Goal: Task Accomplishment & Management: Manage account settings

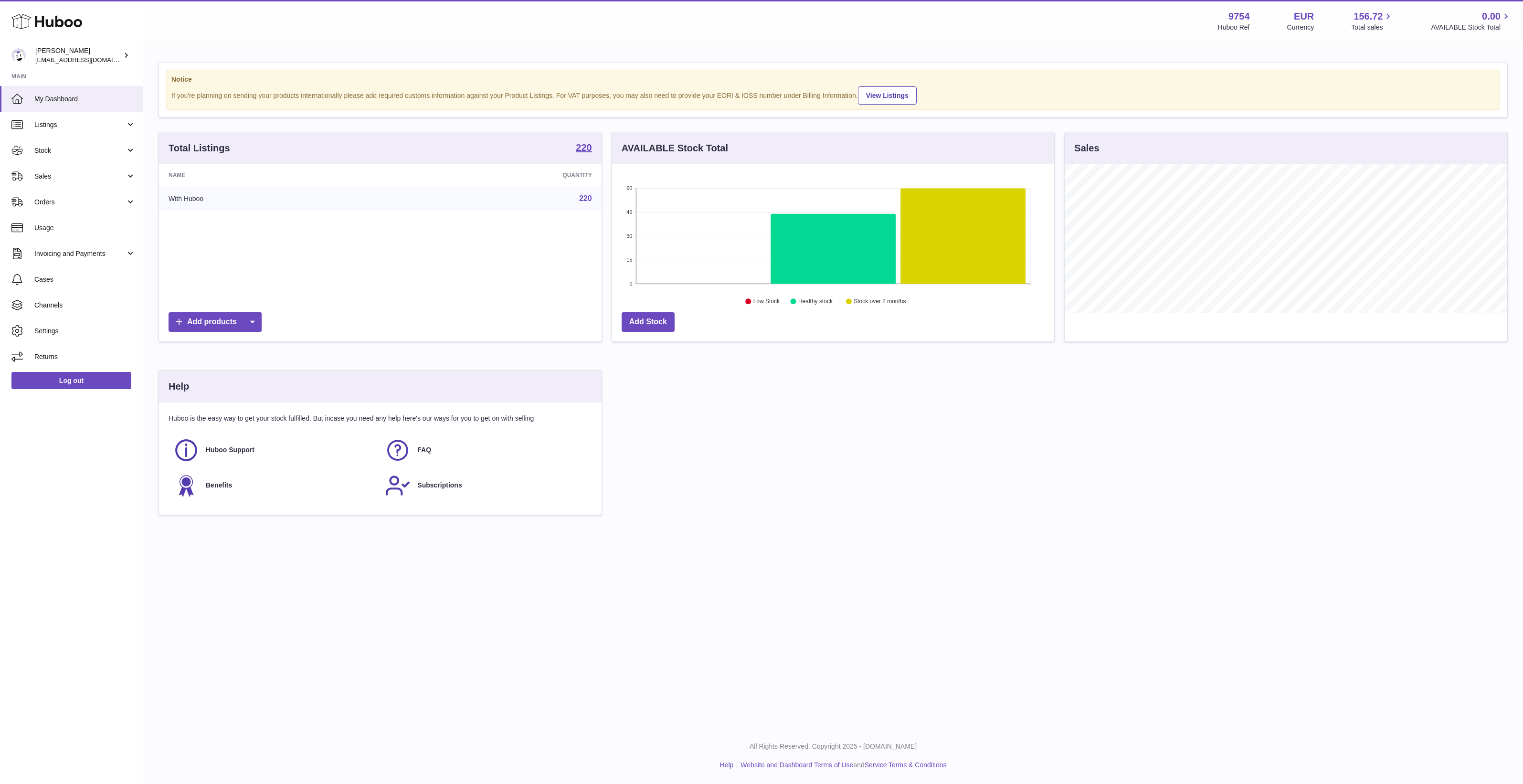
scroll to position [148, 442]
click at [101, 245] on link "Invoicing and Payments" at bounding box center [71, 253] width 143 height 26
click at [99, 270] on link "Billing History" at bounding box center [71, 278] width 143 height 23
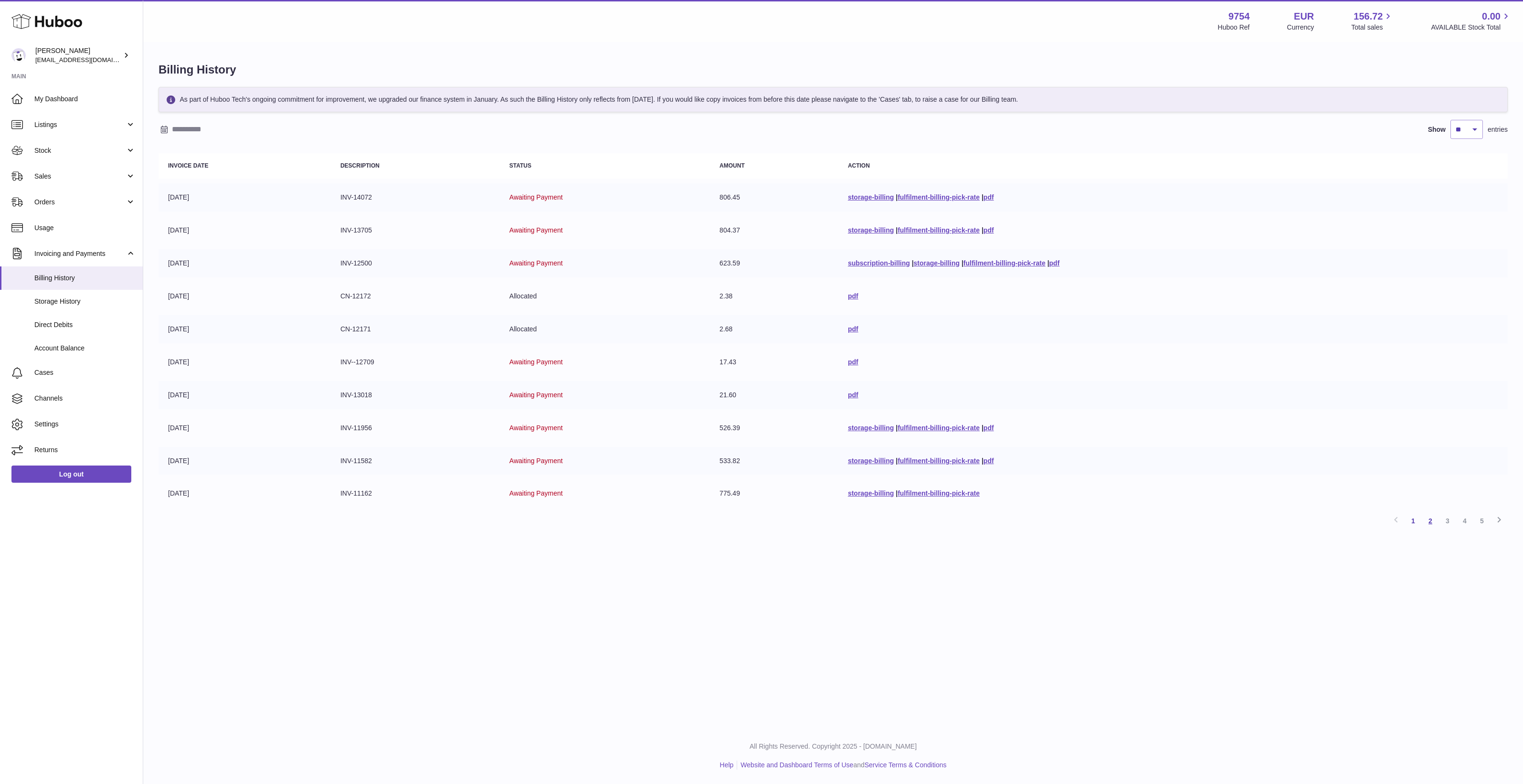
click at [1432, 524] on link "2" at bounding box center [1430, 521] width 17 height 17
click at [1448, 522] on link "3" at bounding box center [1448, 521] width 17 height 17
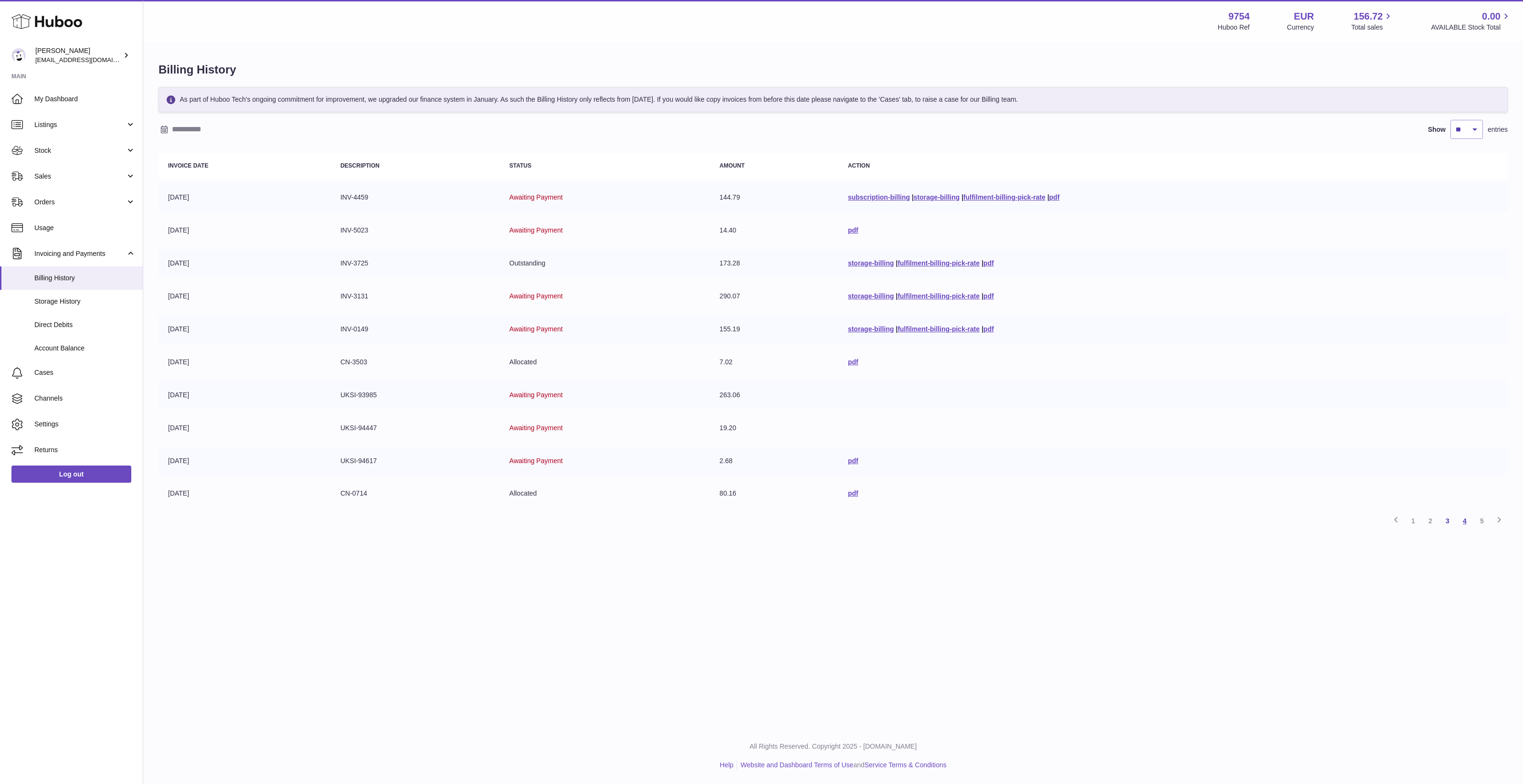
click at [1460, 520] on link "4" at bounding box center [1465, 521] width 17 height 17
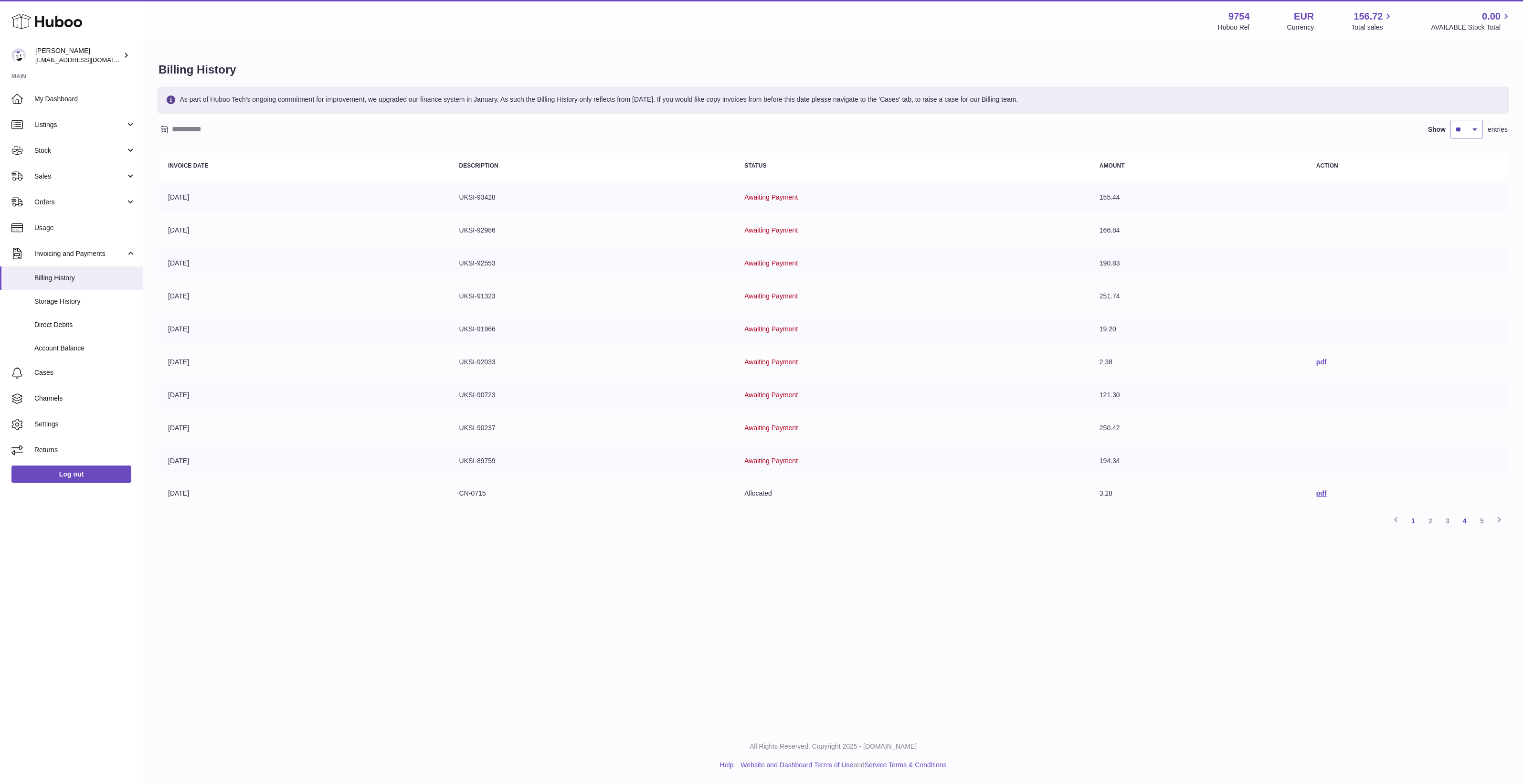
click at [1414, 521] on link "1" at bounding box center [1413, 521] width 17 height 17
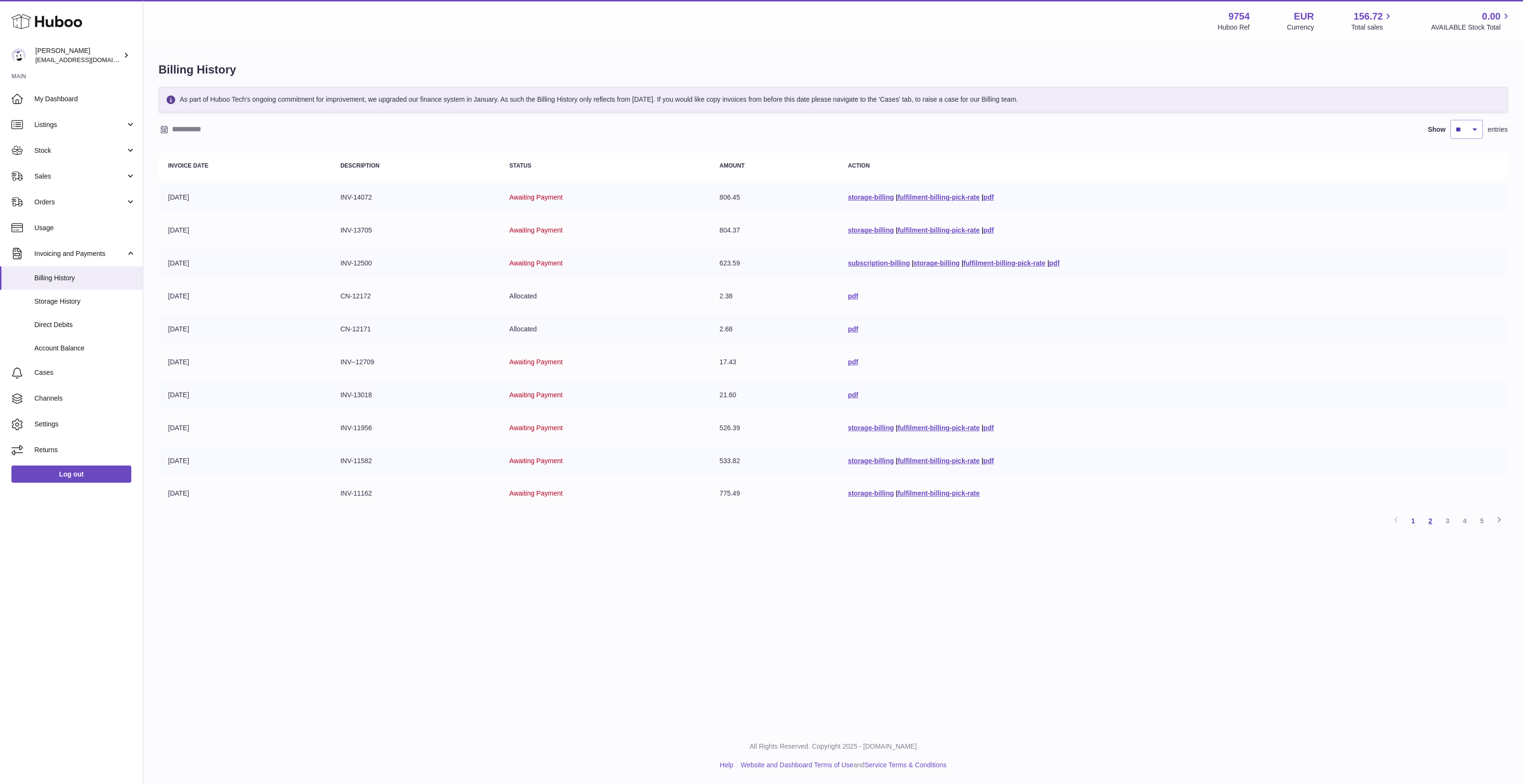
click at [1430, 523] on link "2" at bounding box center [1430, 521] width 17 height 17
click at [1452, 521] on link "3" at bounding box center [1448, 521] width 17 height 17
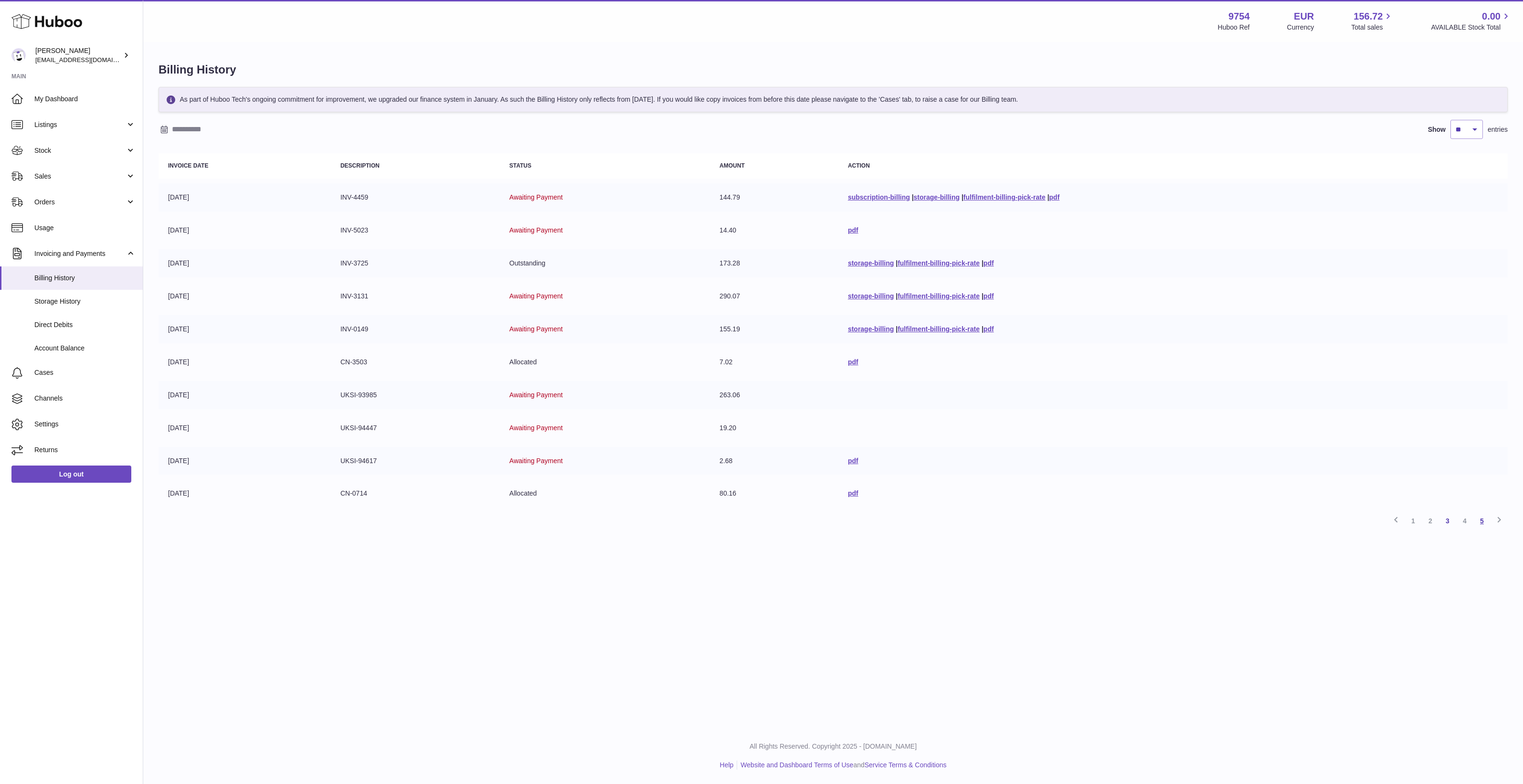
click at [1486, 520] on link "5" at bounding box center [1482, 521] width 17 height 17
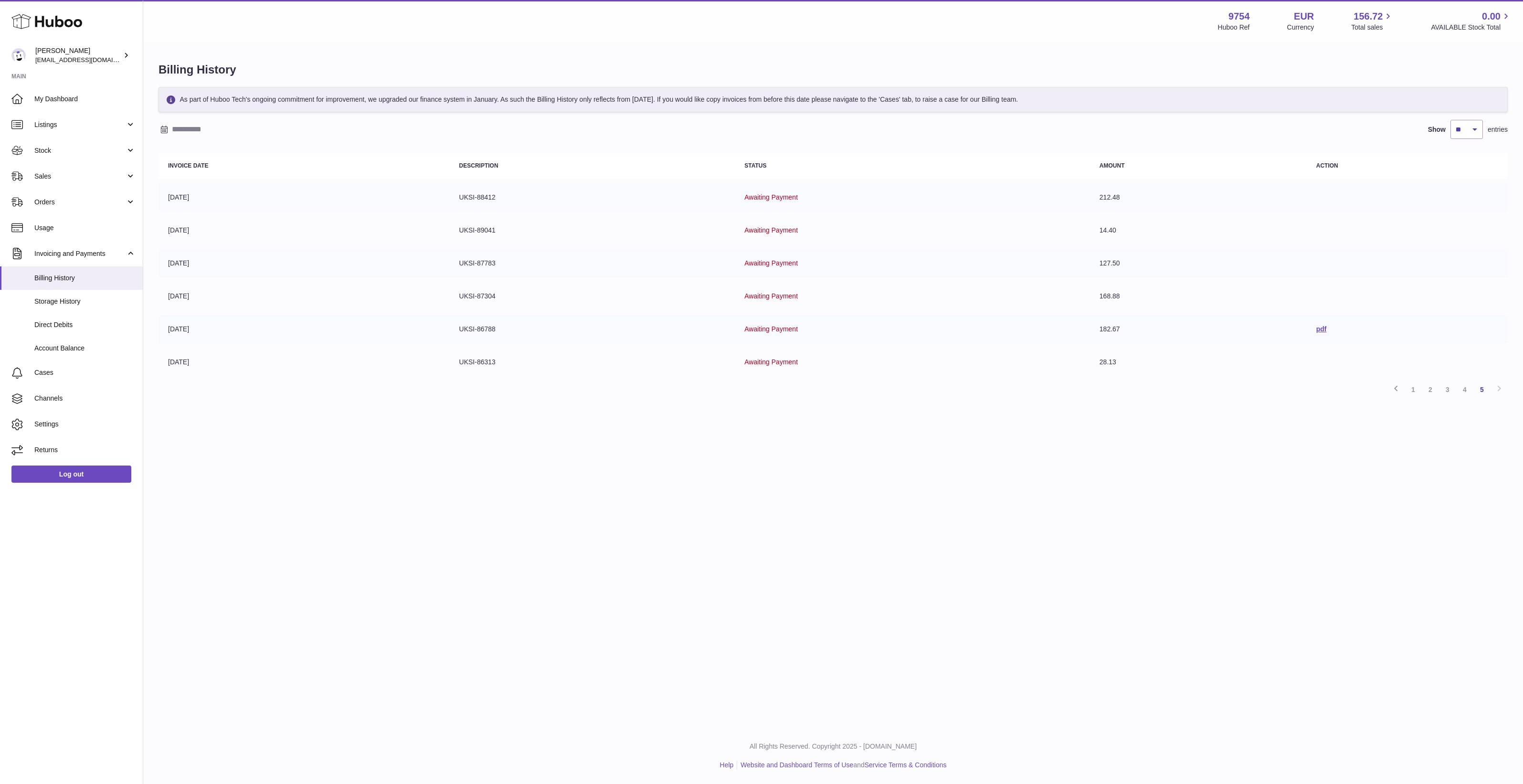
click at [1314, 593] on div "Menu Huboo 9754 Huboo Ref EUR Currency 156.72 Total sales 0.00 AVAILABLE Stock …" at bounding box center [833, 363] width 1380 height 728
click at [431, 585] on div "Menu Huboo 9754 Huboo Ref EUR Currency 156.72 Total sales 0.00 AVAILABLE Stock …" at bounding box center [833, 363] width 1380 height 728
drag, startPoint x: 669, startPoint y: 500, endPoint x: 715, endPoint y: 615, distance: 123.9
click at [669, 500] on div "Menu Huboo 9754 Huboo Ref EUR Currency 156.72 Total sales 0.00 AVAILABLE Stock …" at bounding box center [833, 363] width 1380 height 728
